Goal: Transaction & Acquisition: Purchase product/service

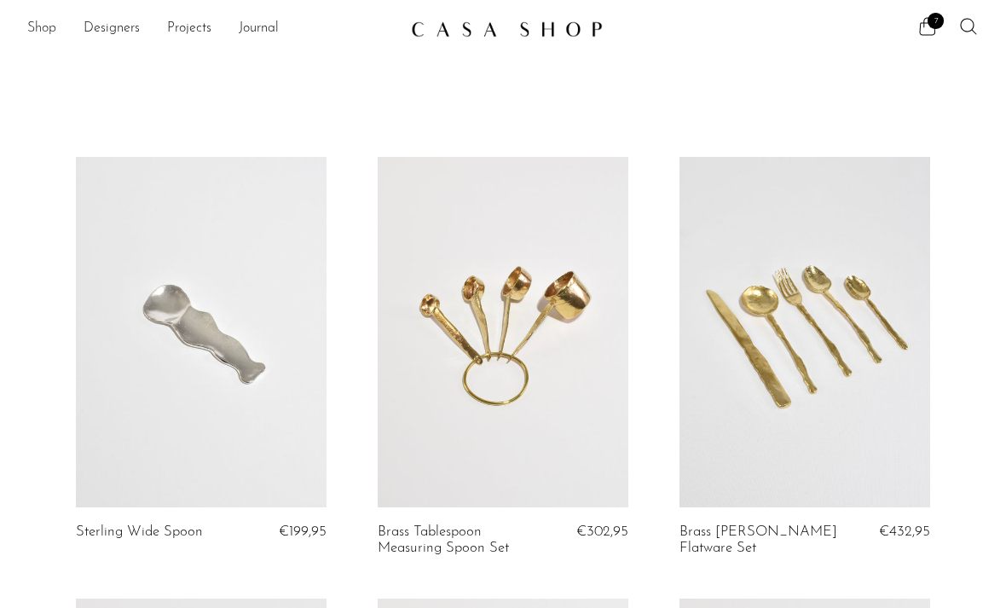
click at [44, 30] on link "Shop" at bounding box center [41, 29] width 29 height 22
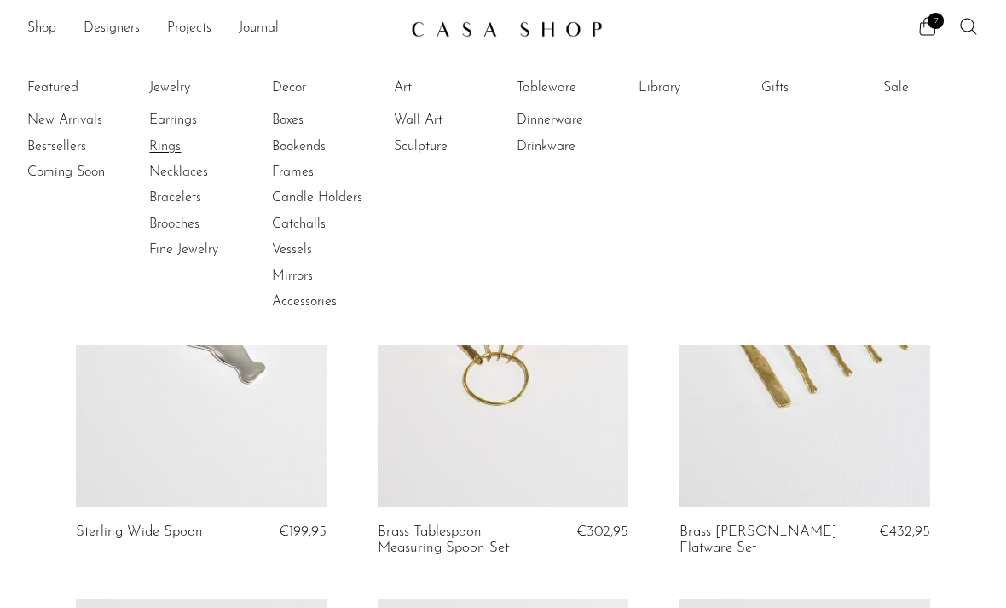
click at [163, 147] on link "Rings" at bounding box center [213, 146] width 128 height 19
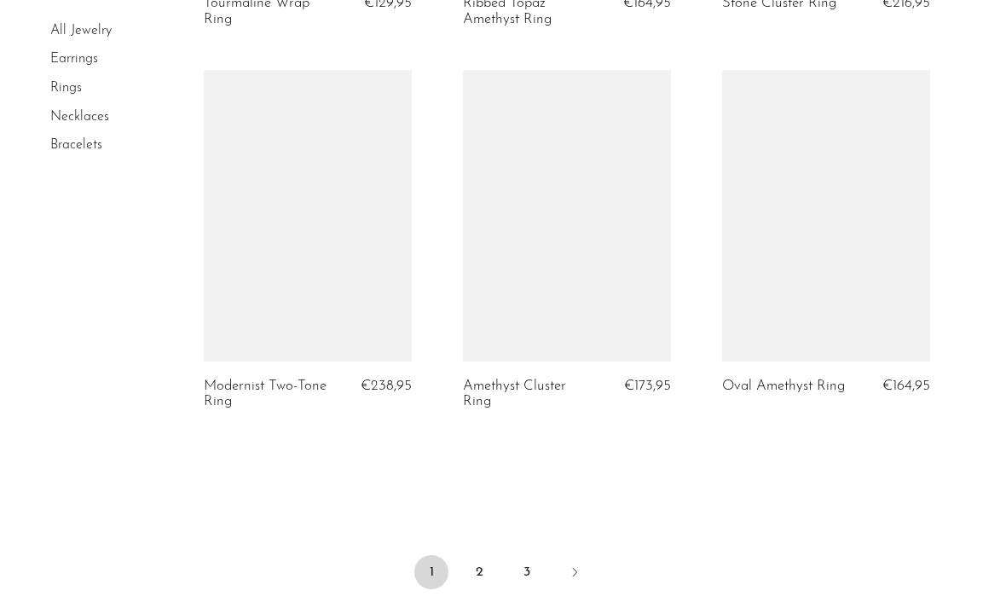
scroll to position [4235, 0]
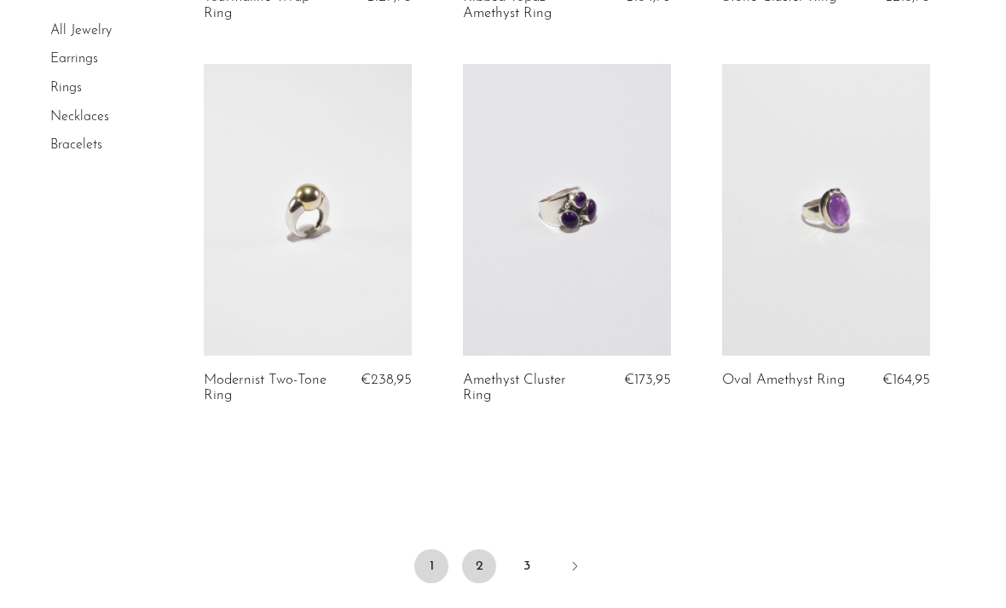
click at [472, 572] on link "2" at bounding box center [479, 566] width 34 height 34
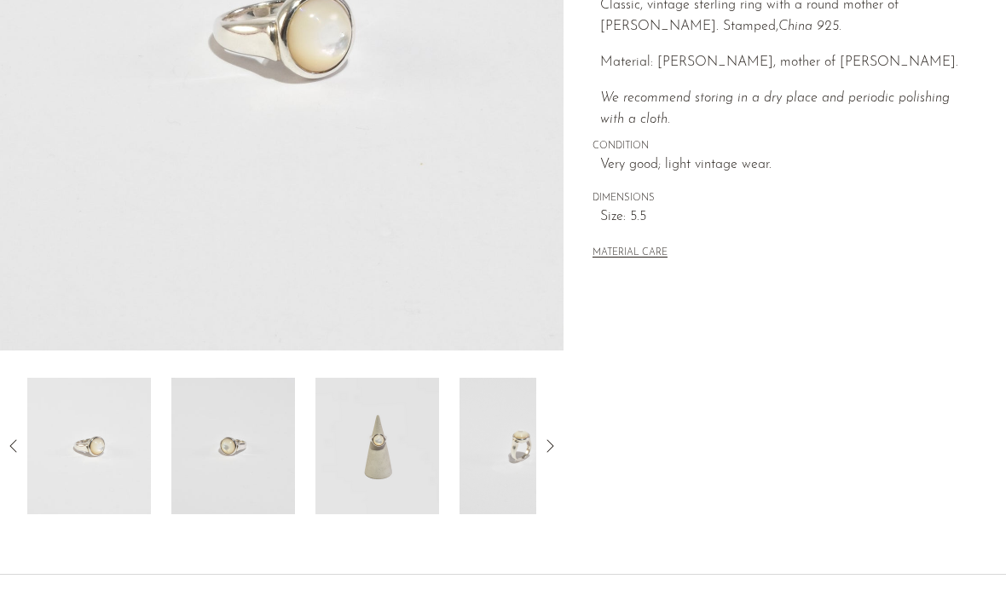
scroll to position [367, 0]
click at [405, 473] on img at bounding box center [377, 446] width 124 height 136
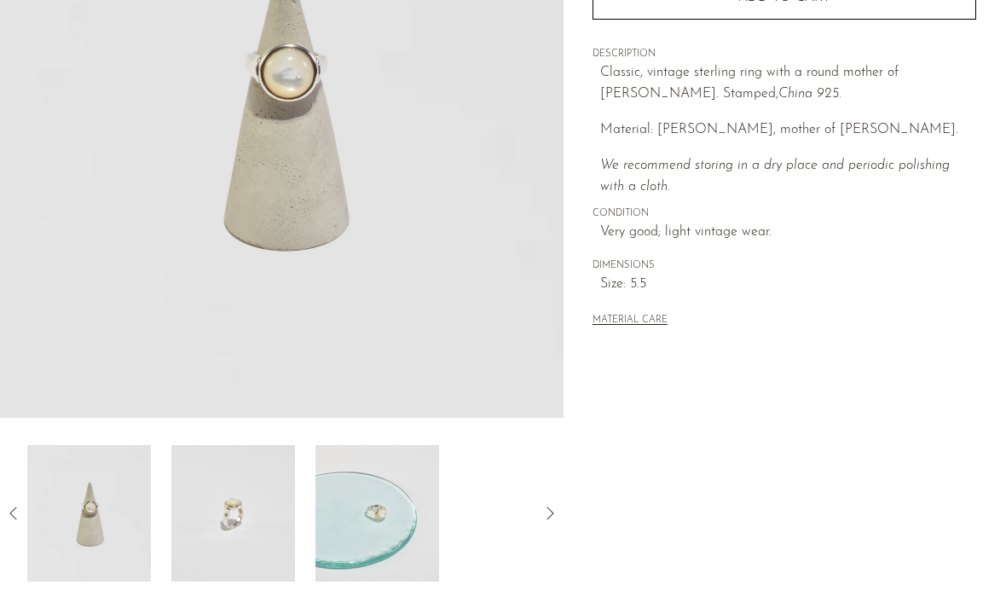
scroll to position [300, 0]
click at [276, 511] on img at bounding box center [233, 513] width 124 height 136
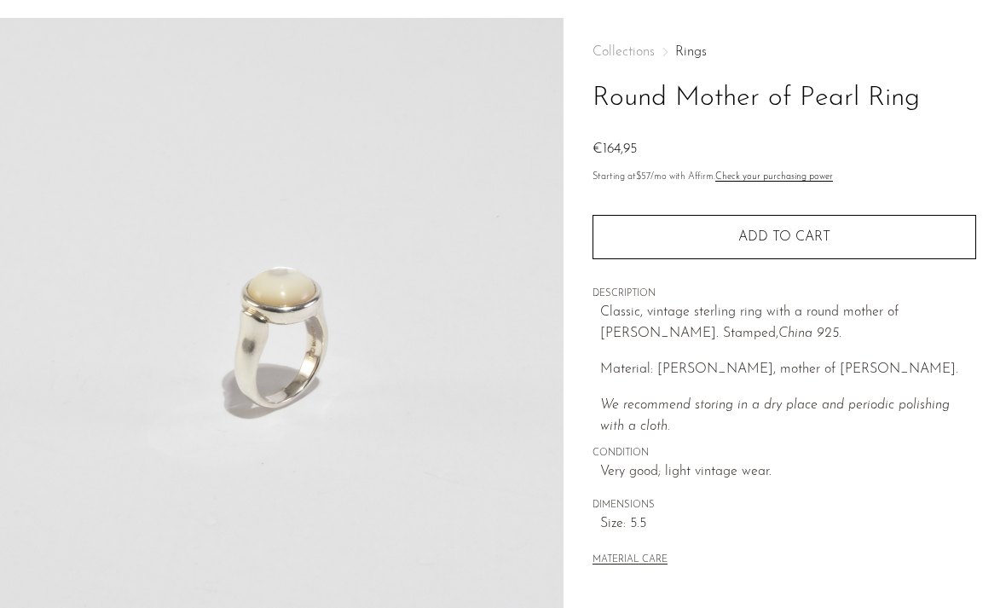
scroll to position [0, 0]
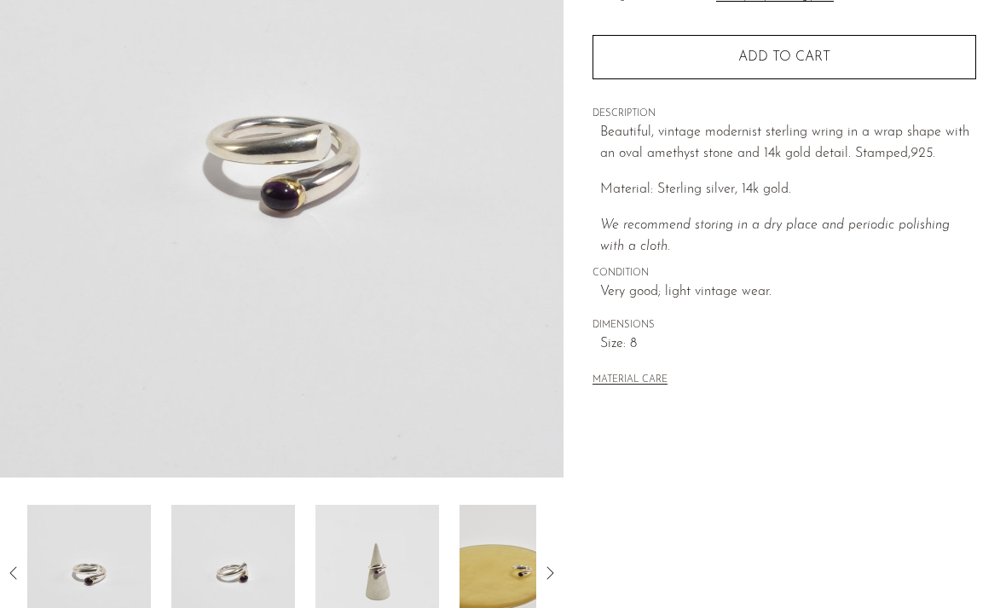
scroll to position [241, 0]
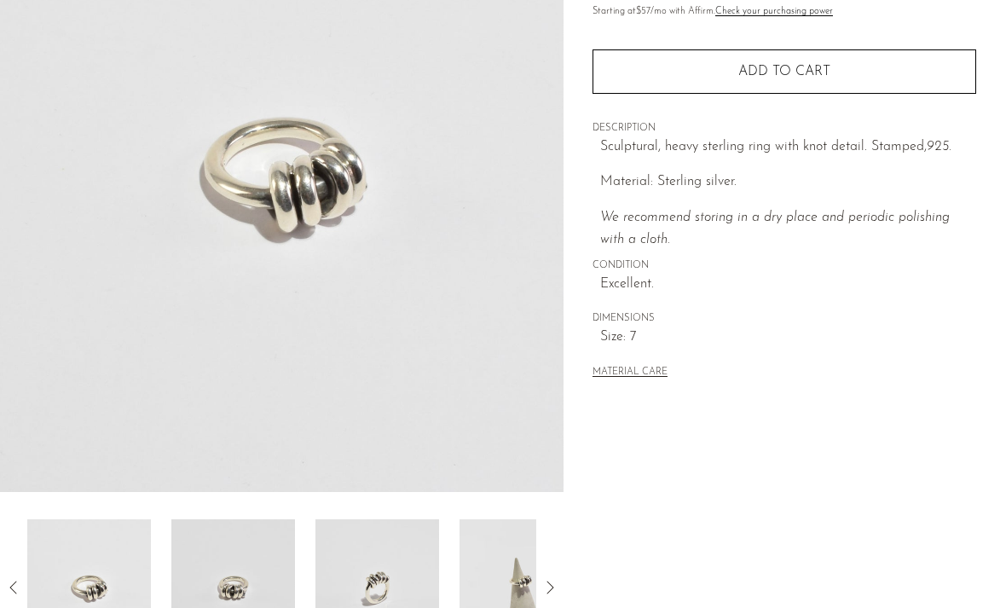
scroll to position [227, 0]
click at [410, 592] on img at bounding box center [377, 586] width 124 height 136
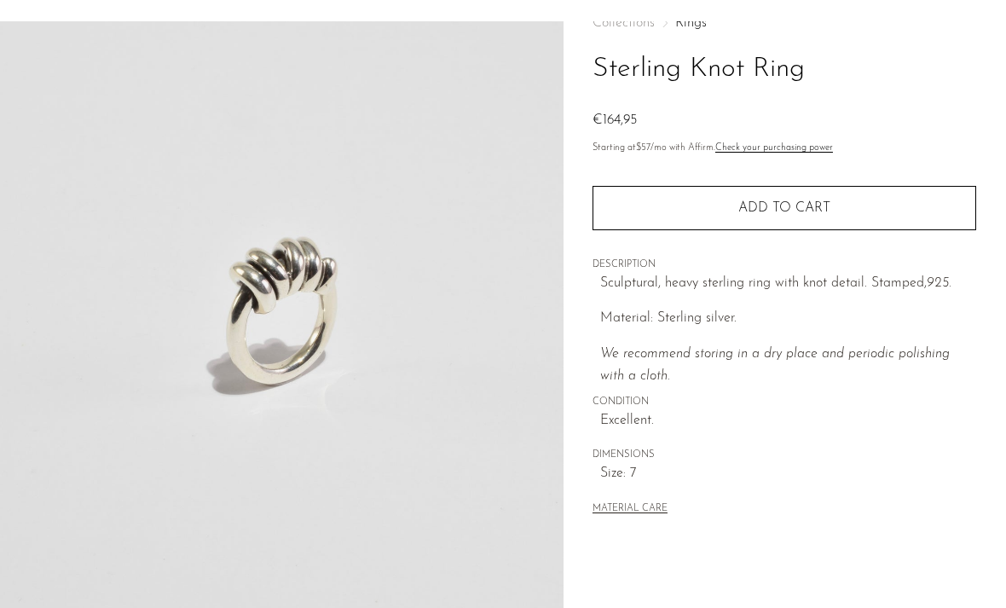
scroll to position [0, 0]
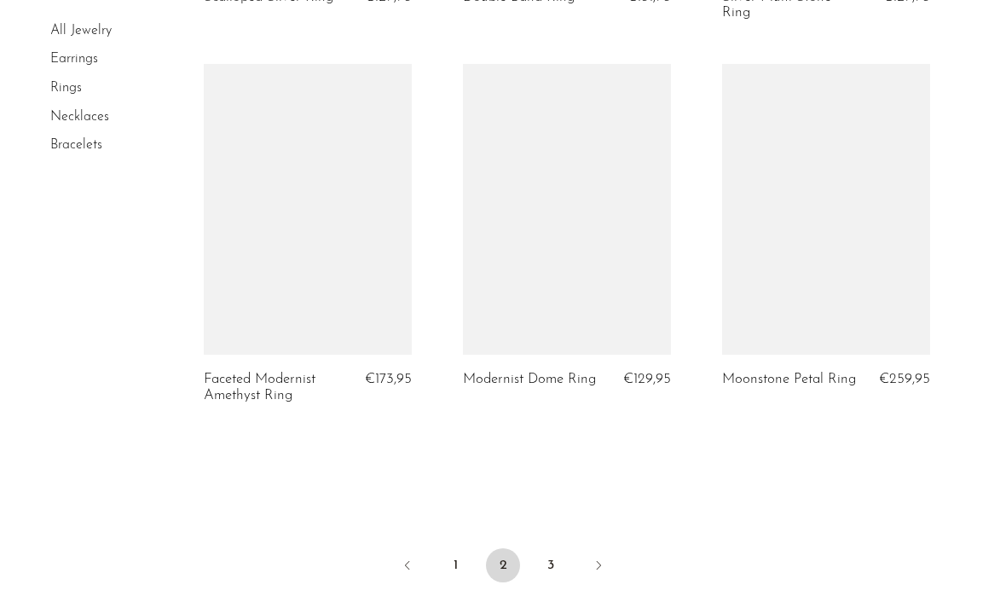
scroll to position [4315, 0]
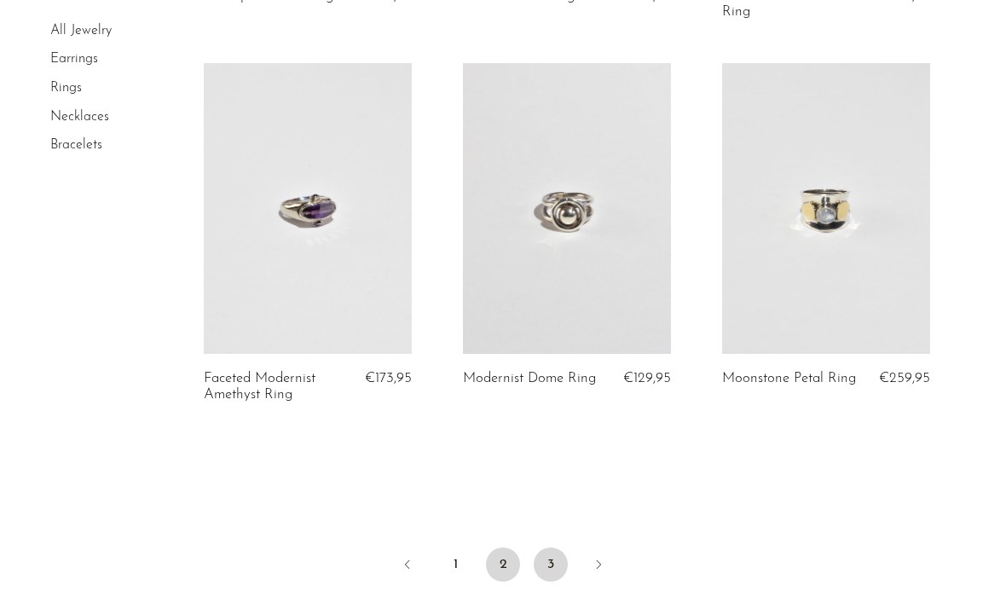
drag, startPoint x: 551, startPoint y: 540, endPoint x: 551, endPoint y: 505, distance: 35.0
click at [551, 547] on link "3" at bounding box center [551, 564] width 34 height 34
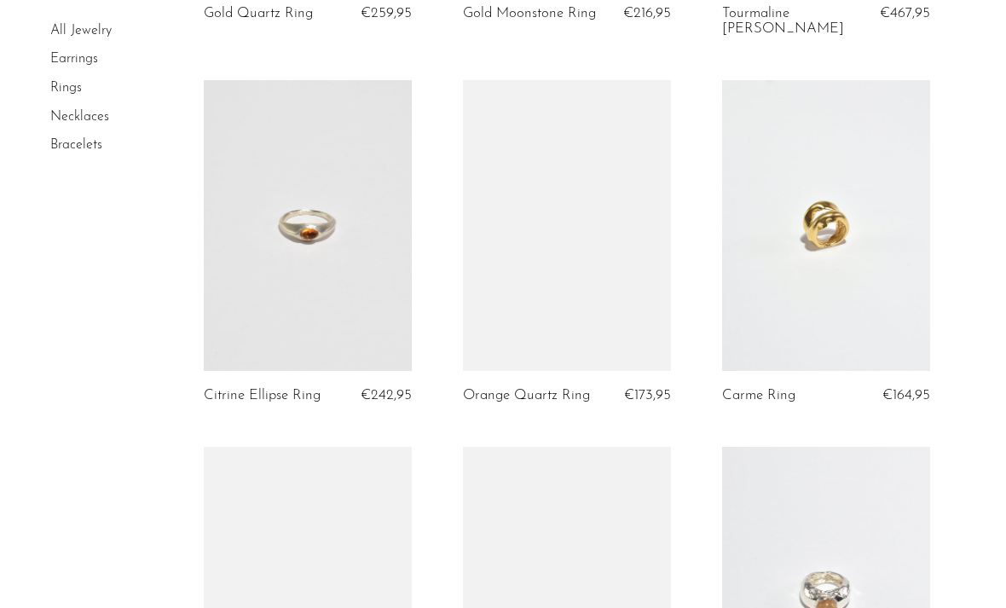
scroll to position [2766, 0]
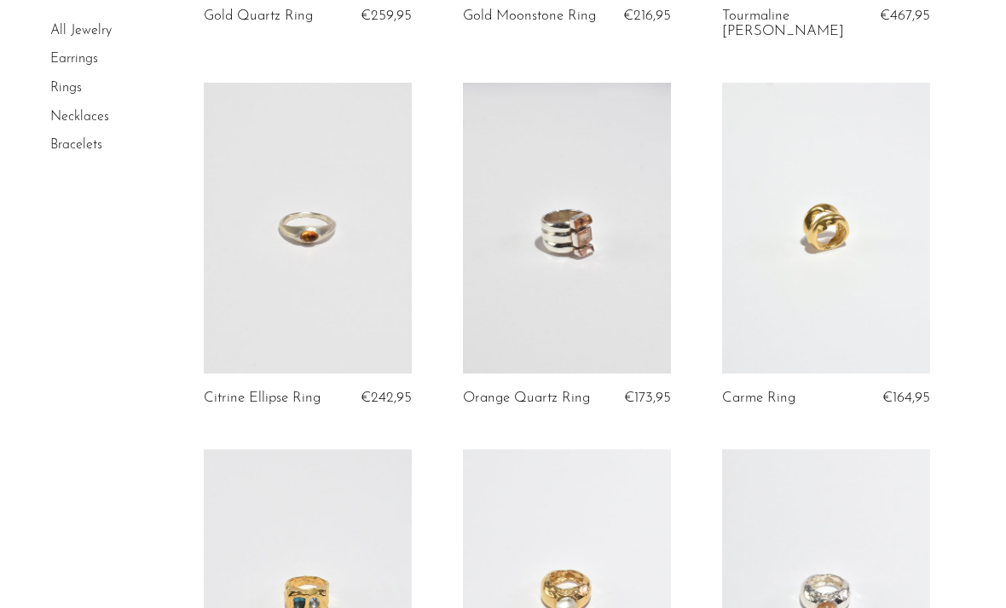
click at [340, 268] on link at bounding box center [308, 229] width 208 height 292
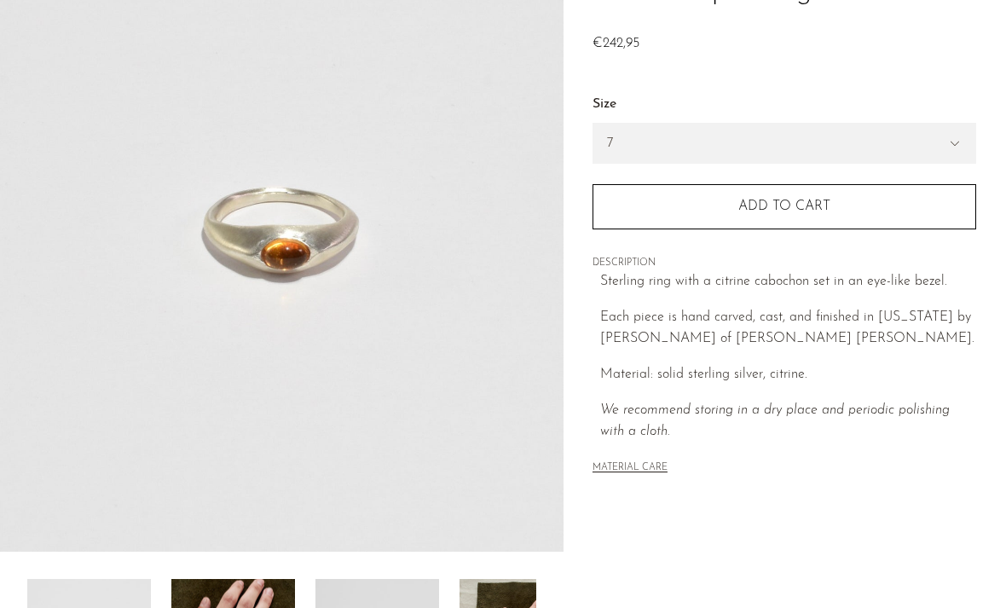
scroll to position [235, 0]
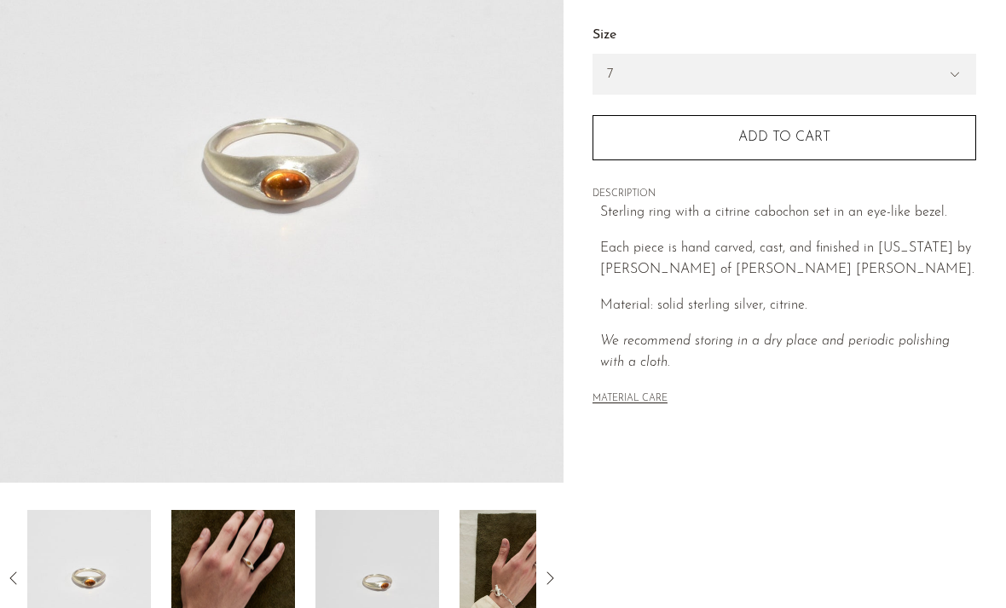
click at [260, 580] on img at bounding box center [233, 578] width 124 height 136
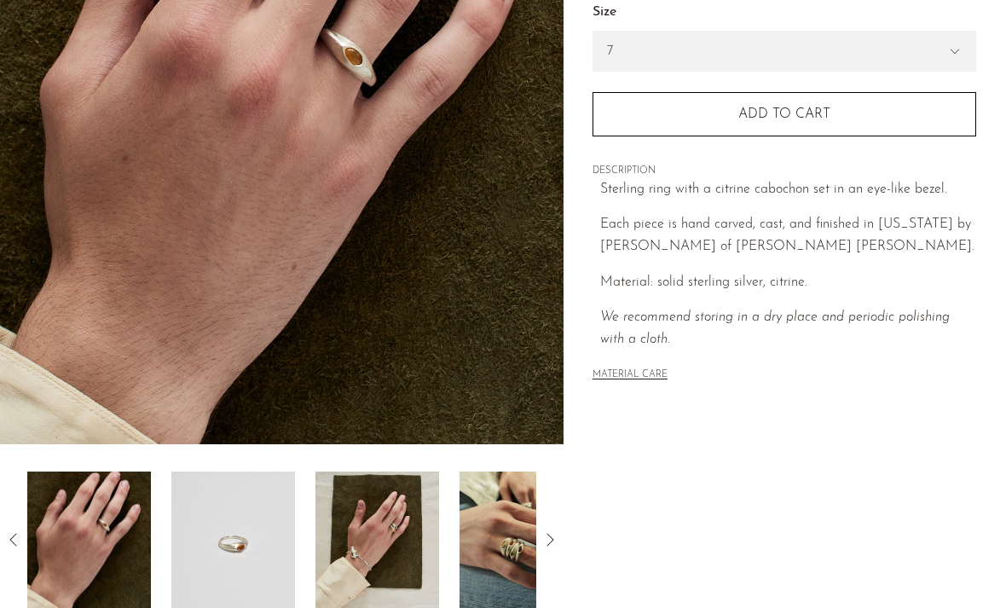
scroll to position [280, 0]
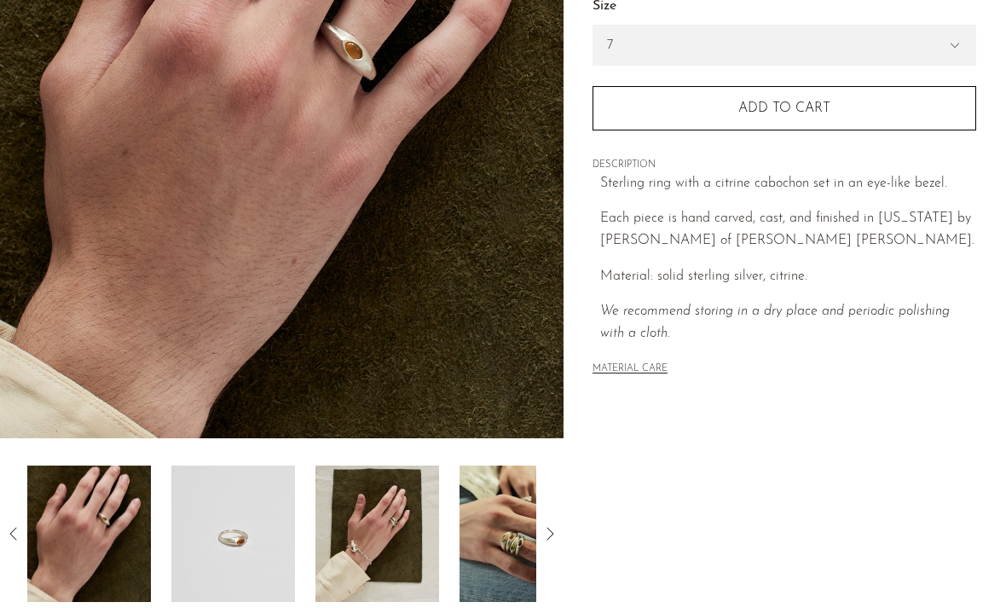
click at [509, 491] on img at bounding box center [522, 533] width 124 height 136
